Goal: Task Accomplishment & Management: Manage account settings

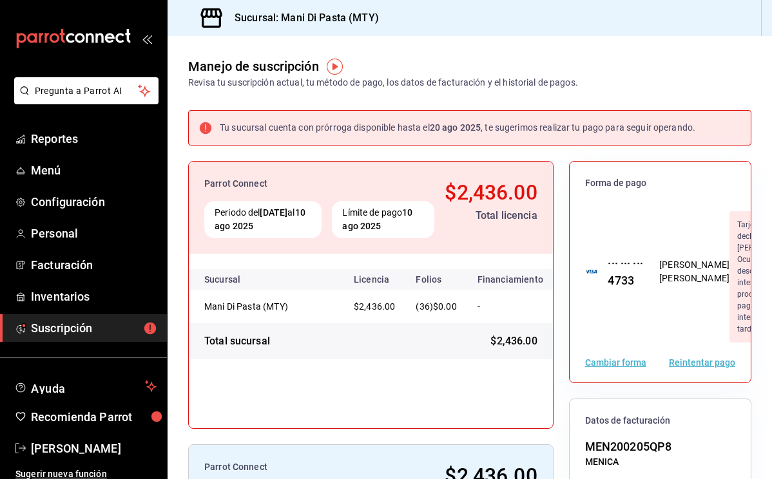
click at [709, 367] on button "Reintentar pago" at bounding box center [702, 362] width 66 height 9
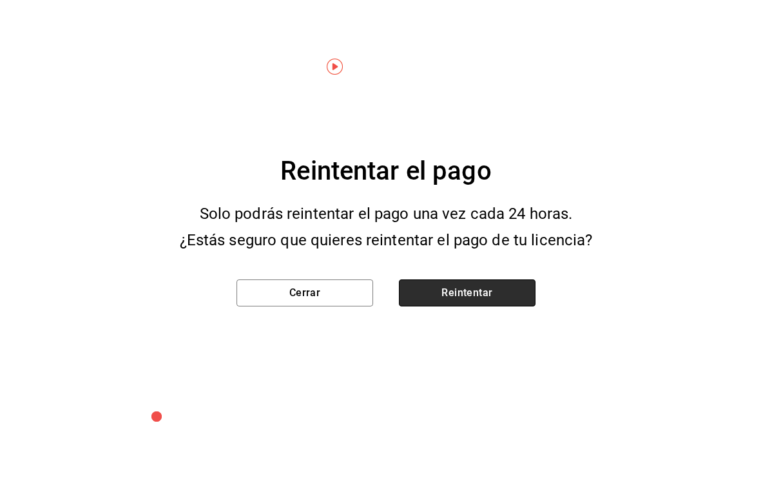
click at [493, 303] on button "Reintentar" at bounding box center [467, 293] width 137 height 27
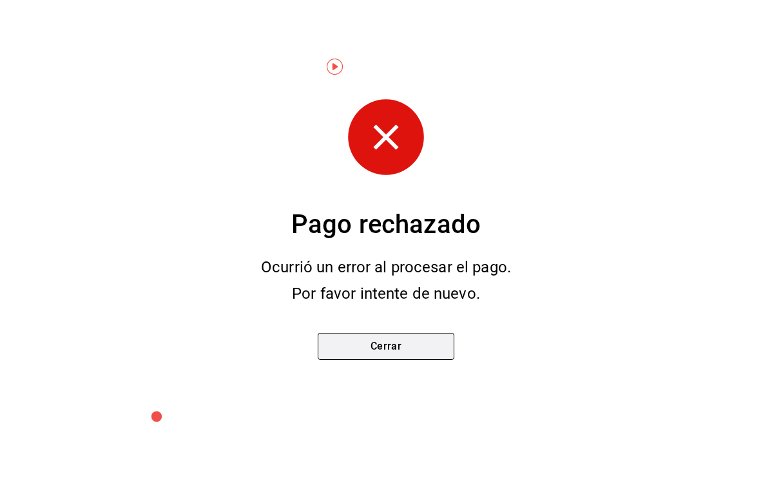
click at [417, 356] on button "Cerrar" at bounding box center [386, 346] width 137 height 27
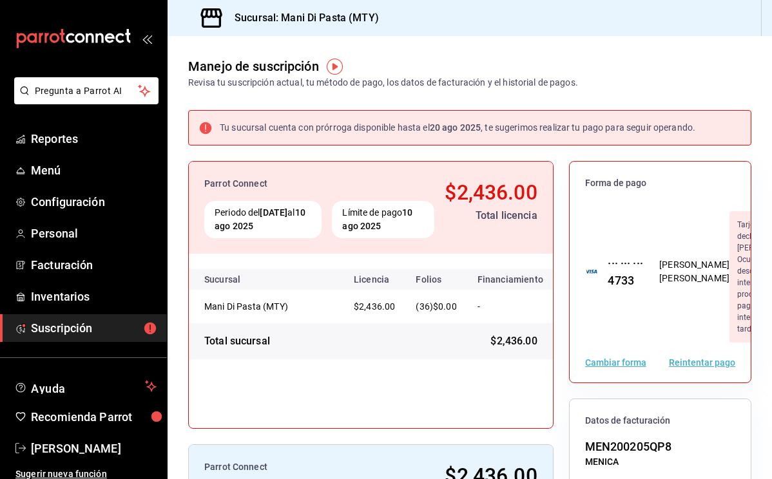
click at [56, 153] on ul "Reportes Menú Configuración Personal Facturación Inventarios Suscripción" at bounding box center [83, 233] width 167 height 217
click at [60, 144] on span "Reportes" at bounding box center [94, 138] width 126 height 17
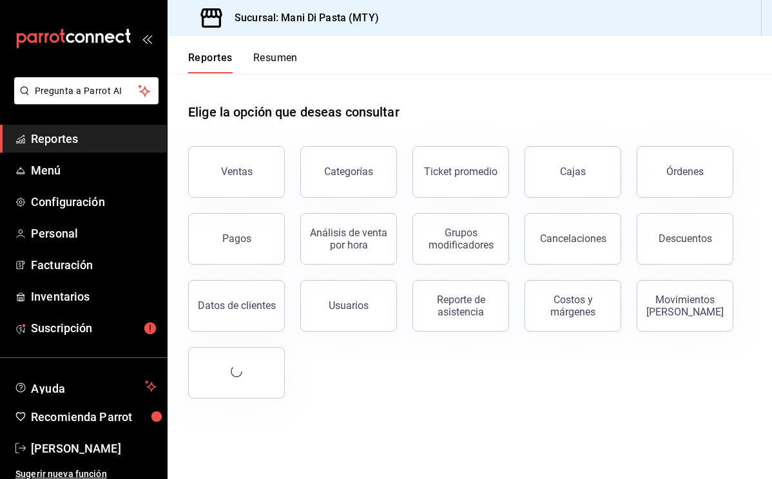
click at [291, 35] on div "Sucursal: Mani Di Pasta (MTY)" at bounding box center [281, 18] width 206 height 36
click at [283, 53] on button "Resumen" at bounding box center [275, 63] width 44 height 22
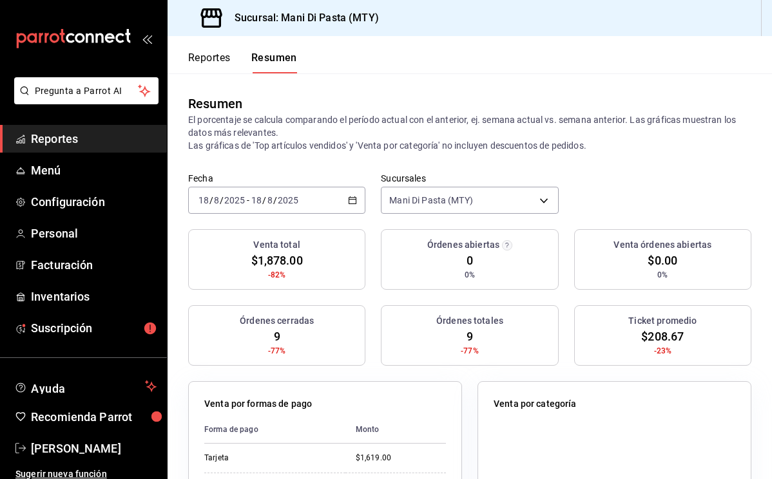
click at [216, 58] on button "Reportes" at bounding box center [209, 63] width 43 height 22
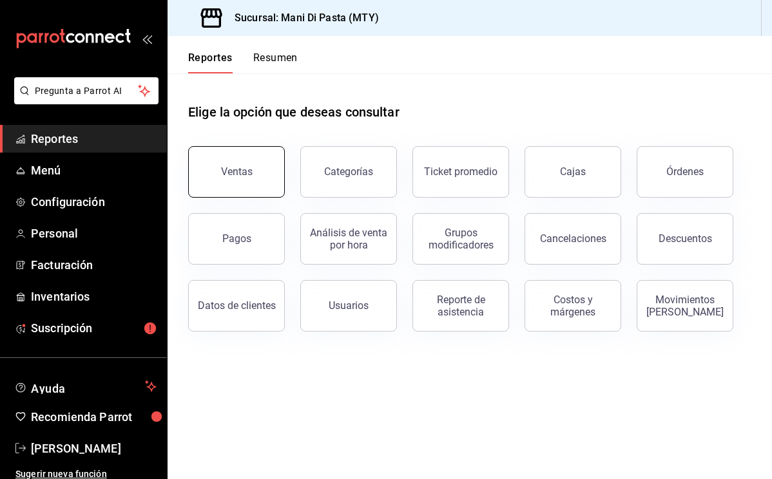
click at [228, 174] on div "Ventas" at bounding box center [237, 172] width 32 height 12
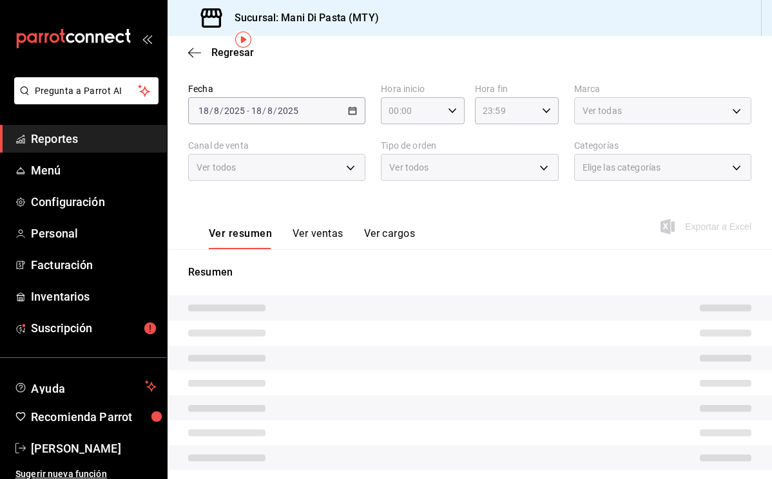
scroll to position [65, 0]
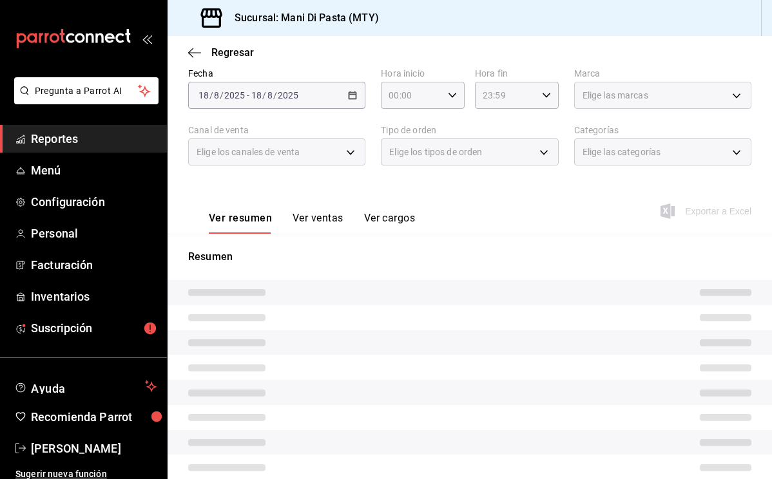
click at [311, 219] on button "Ver ventas" at bounding box center [318, 223] width 51 height 22
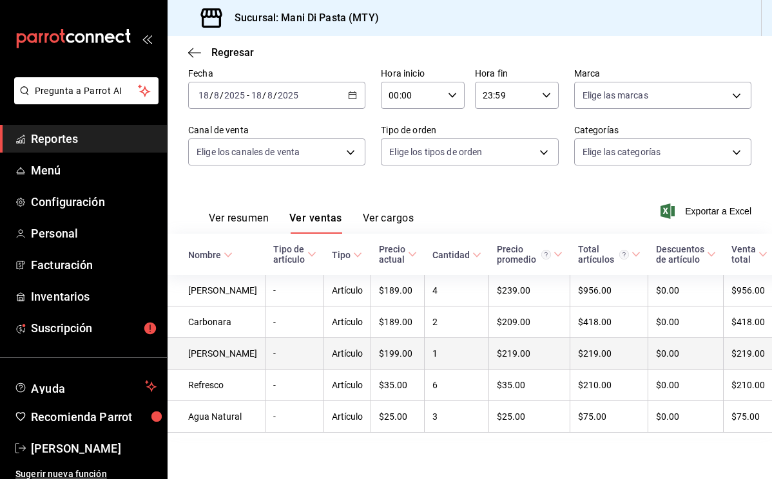
scroll to position [86, 0]
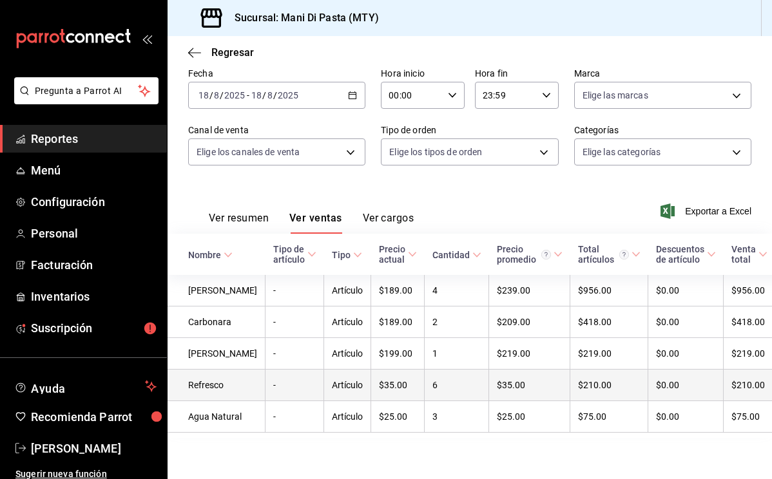
click at [266, 371] on td "-" at bounding box center [295, 386] width 59 height 32
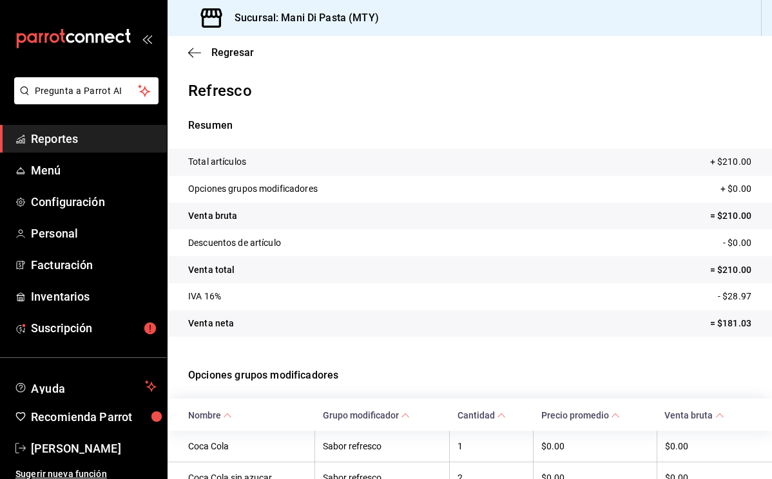
click at [187, 53] on div "Regresar" at bounding box center [470, 52] width 604 height 33
click at [195, 52] on icon "button" at bounding box center [194, 53] width 13 height 12
click at [232, 55] on span "Regresar" at bounding box center [232, 52] width 43 height 12
click at [195, 52] on icon "button" at bounding box center [194, 52] width 13 height 1
click at [57, 174] on span "Menú" at bounding box center [94, 170] width 126 height 17
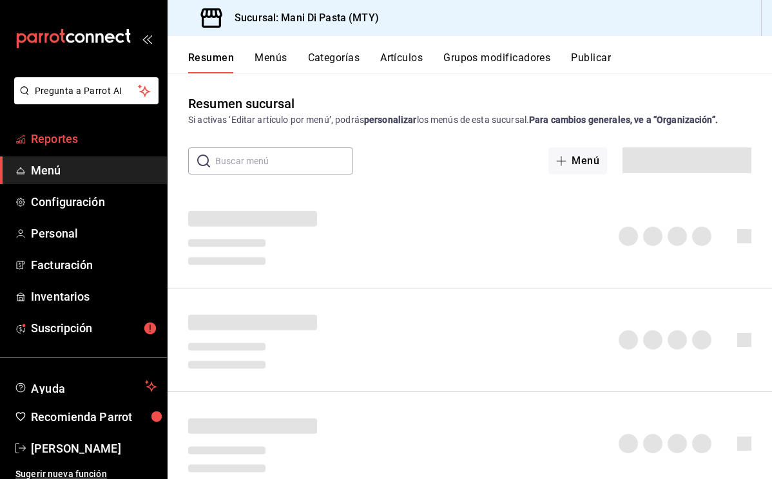
click at [77, 138] on span "Reportes" at bounding box center [94, 138] width 126 height 17
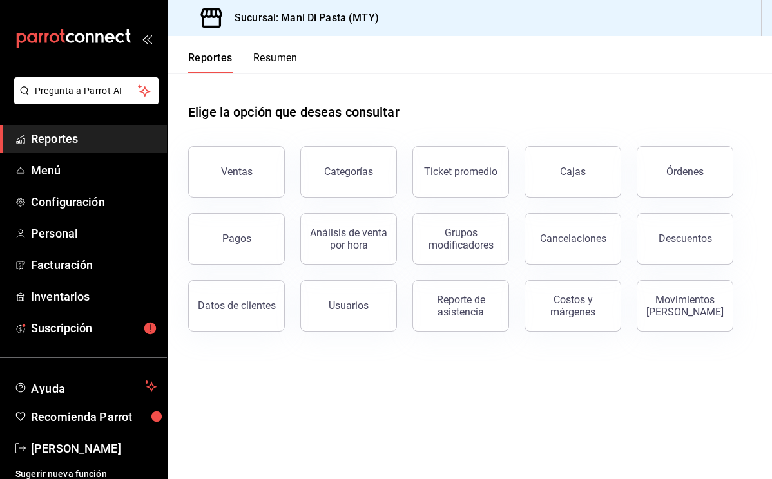
click at [279, 57] on button "Resumen" at bounding box center [275, 63] width 44 height 22
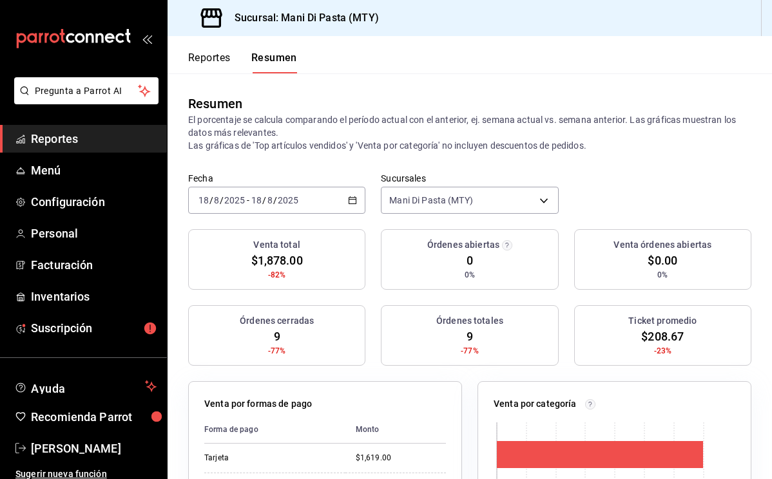
click at [218, 56] on button "Reportes" at bounding box center [209, 63] width 43 height 22
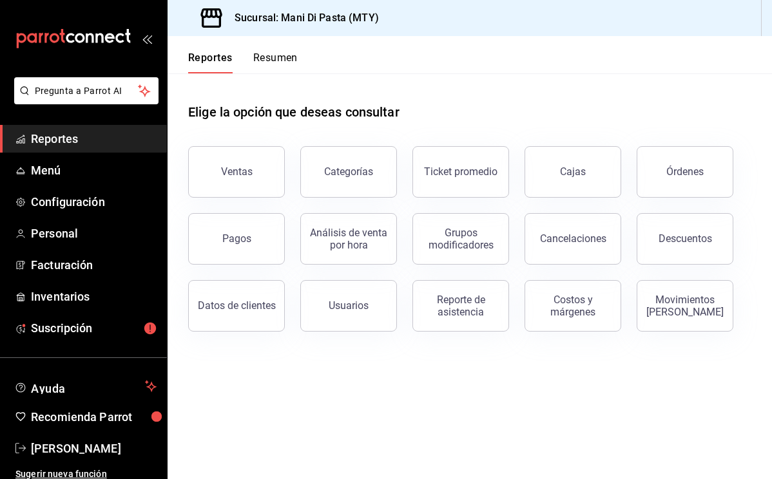
click at [292, 59] on button "Resumen" at bounding box center [275, 63] width 44 height 22
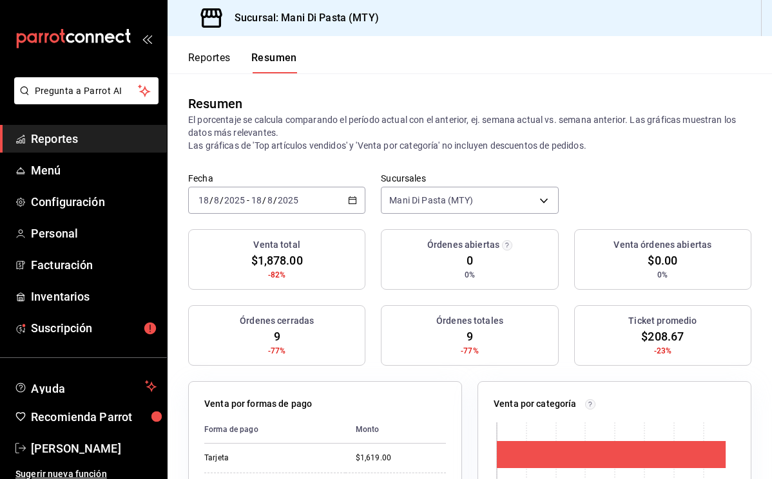
click at [217, 58] on button "Reportes" at bounding box center [209, 63] width 43 height 22
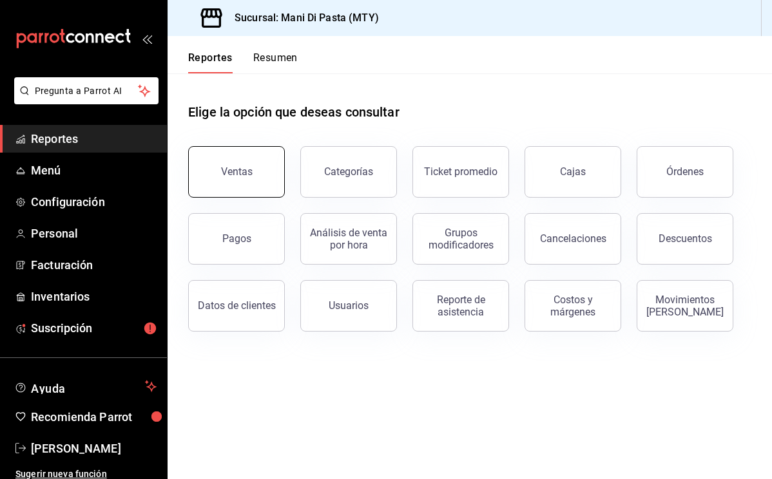
click at [252, 160] on button "Ventas" at bounding box center [236, 172] width 97 height 52
